Goal: Find specific page/section: Find specific page/section

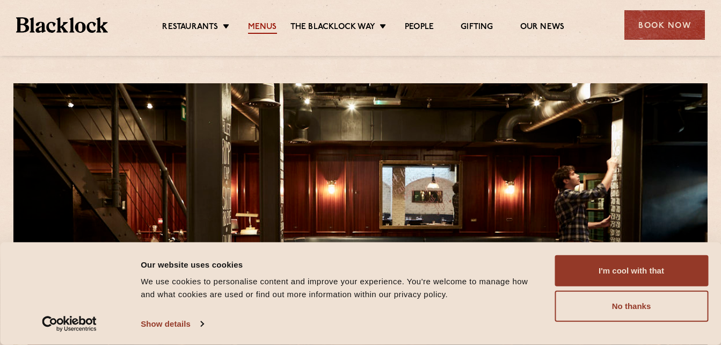
click at [268, 32] on link "Menus" at bounding box center [262, 28] width 29 height 12
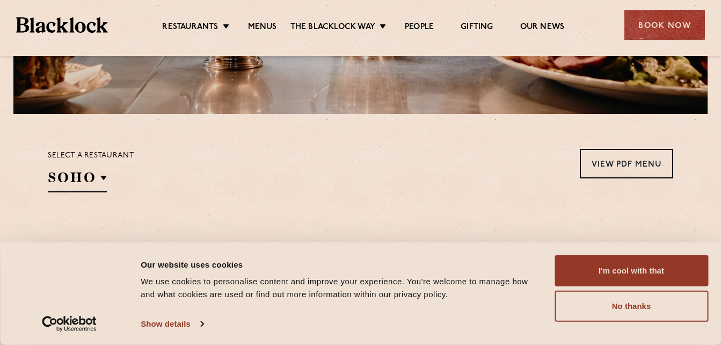
scroll to position [288, 0]
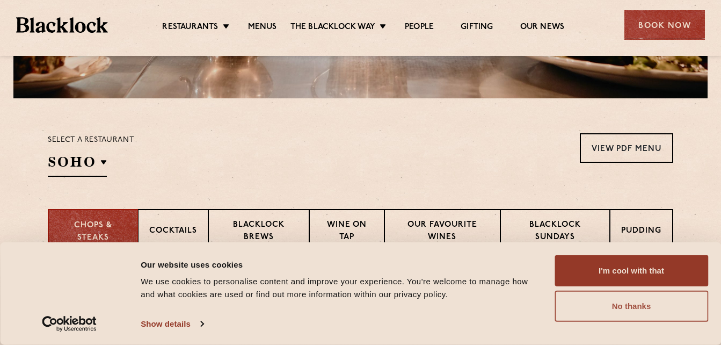
click at [629, 307] on button "No thanks" at bounding box center [630, 305] width 153 height 31
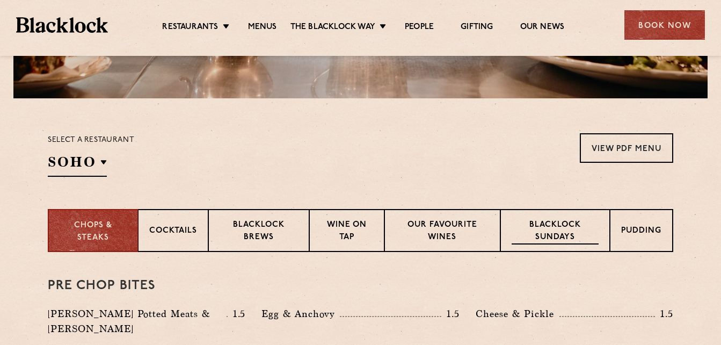
click at [561, 238] on p "Blacklock Sundays" at bounding box center [554, 231] width 87 height 25
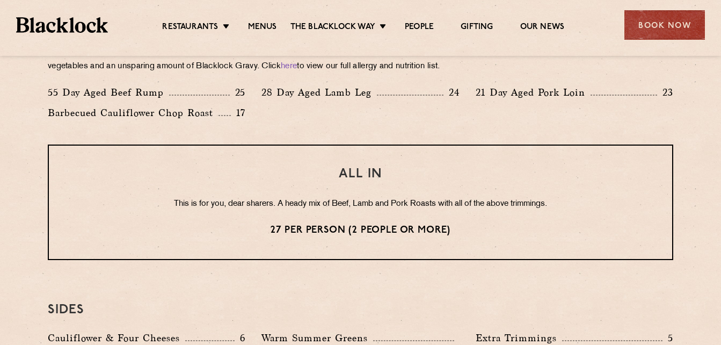
scroll to position [838, 0]
